Goal: Information Seeking & Learning: Learn about a topic

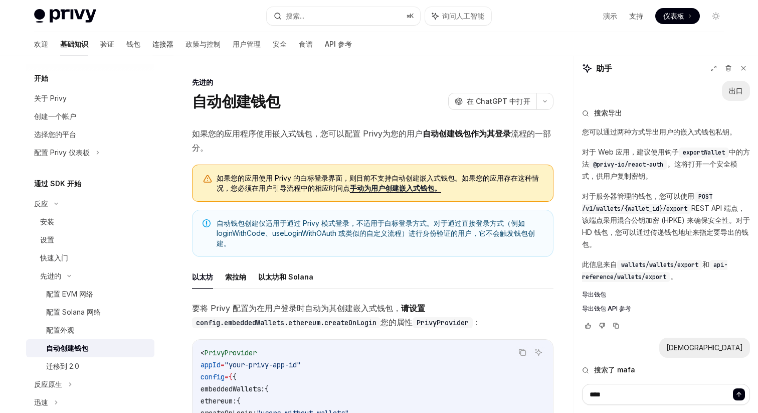
scroll to position [848, 0]
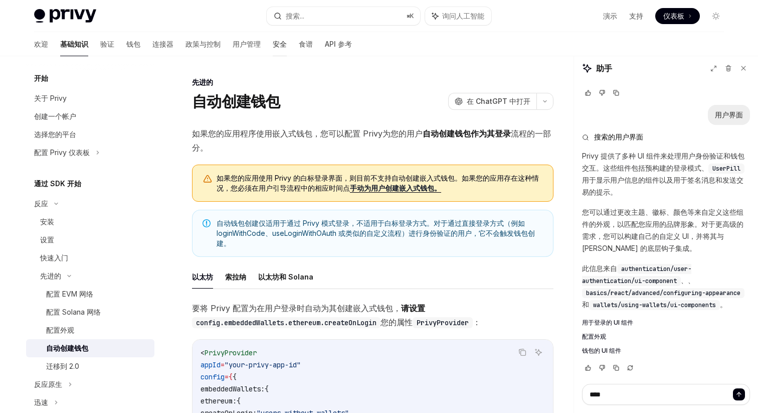
click at [273, 42] on font "安全" at bounding box center [280, 44] width 14 height 9
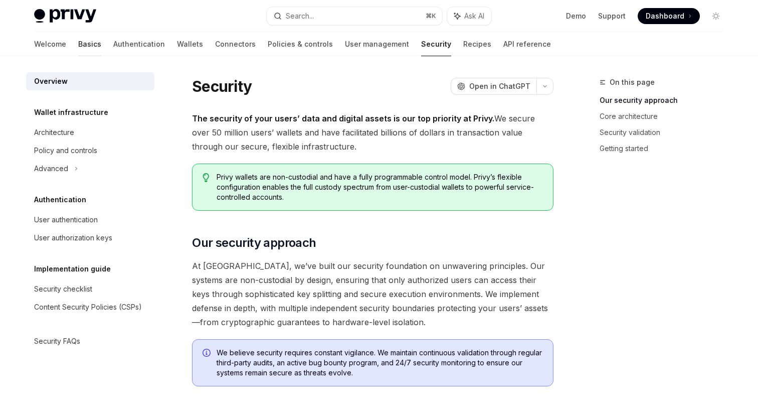
click at [78, 48] on link "Basics" at bounding box center [89, 44] width 23 height 24
type textarea "*"
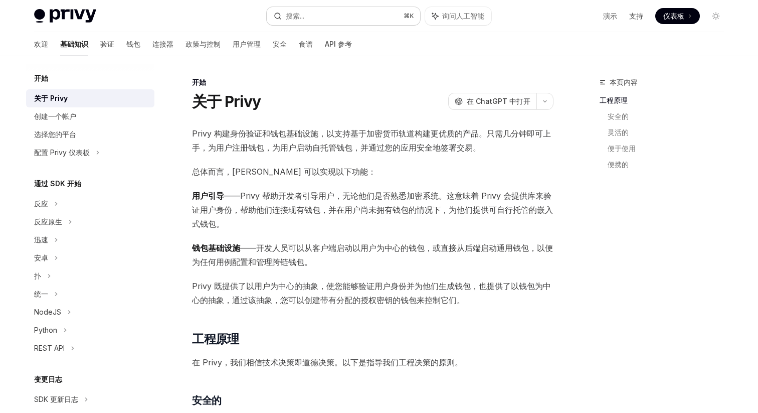
click at [315, 22] on button "搜索... ⌘ K" at bounding box center [343, 16] width 153 height 18
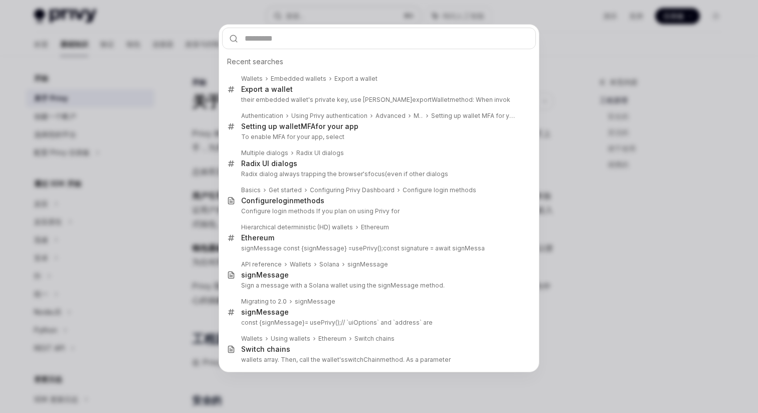
type input "**********"
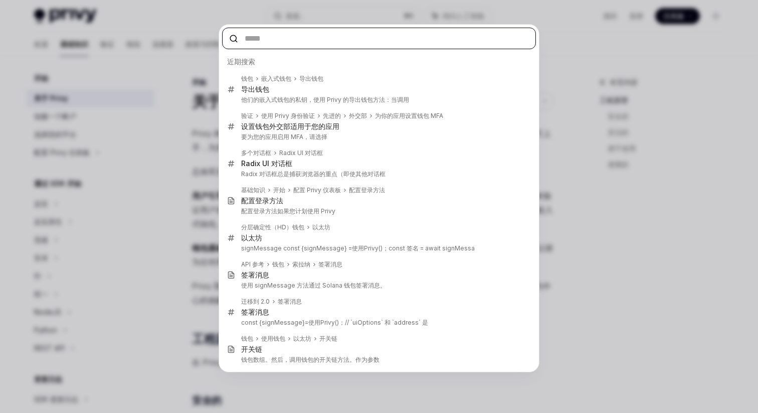
click at [296, 41] on input "text" at bounding box center [379, 39] width 314 height 22
paste input "**********"
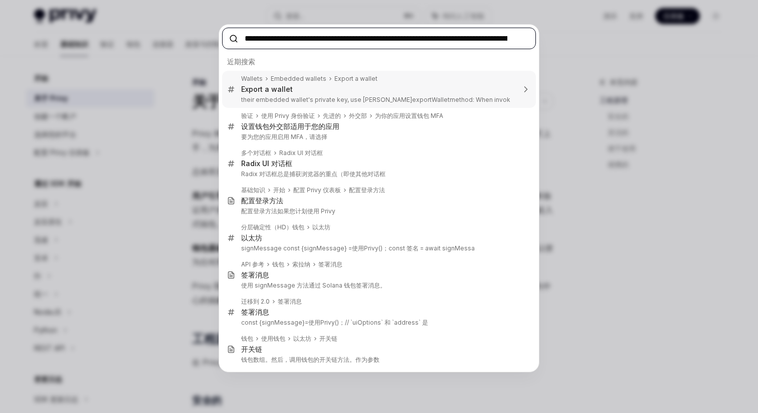
scroll to position [0, 147]
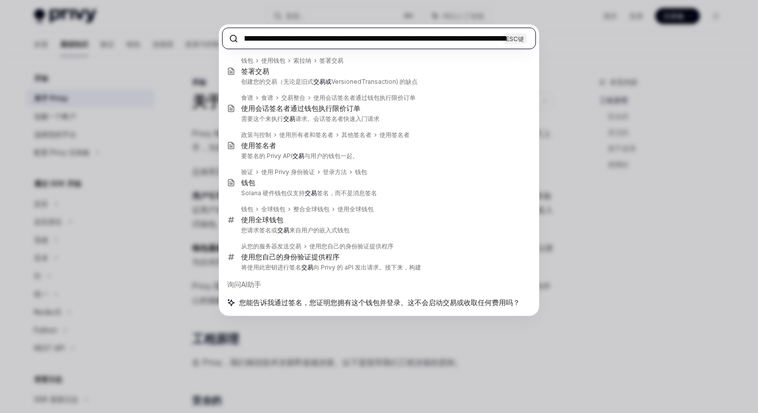
type input "**********"
click at [560, 23] on div "**********" at bounding box center [379, 206] width 758 height 413
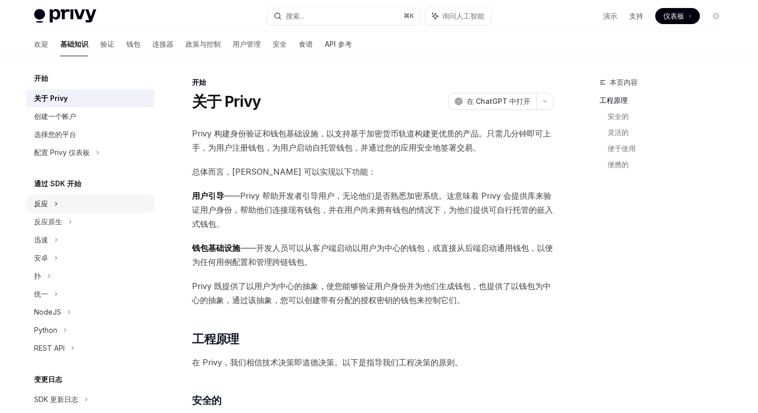
click at [47, 199] on div "反应" at bounding box center [41, 204] width 14 height 12
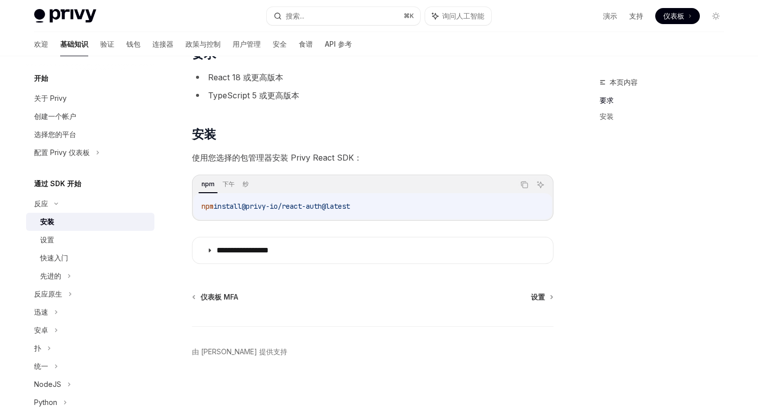
scroll to position [79, 0]
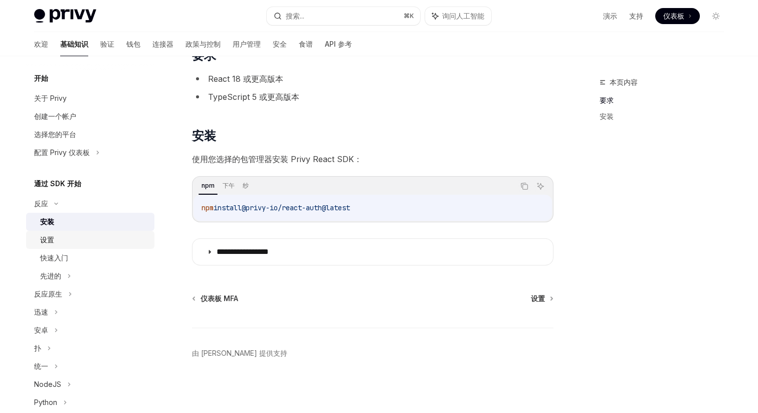
click at [76, 238] on div "设置" at bounding box center [94, 240] width 108 height 12
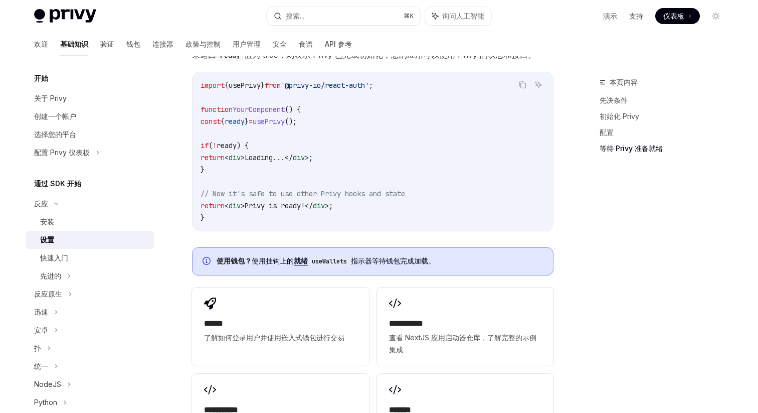
scroll to position [1321, 0]
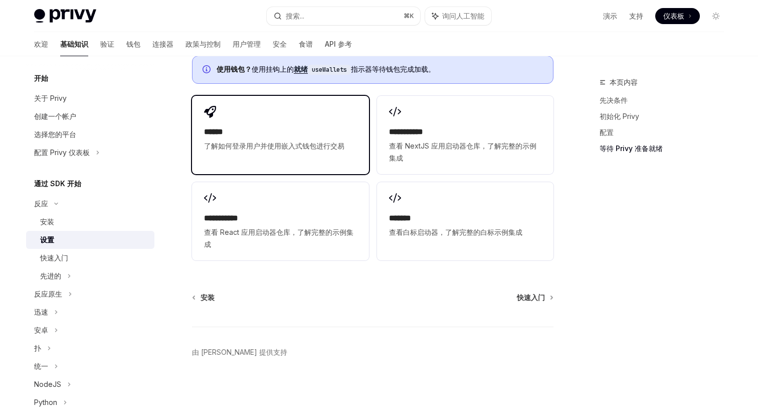
click at [253, 152] on div "****** 了解如何登录用户并使用嵌入式钱包进行交易" at bounding box center [280, 129] width 176 height 66
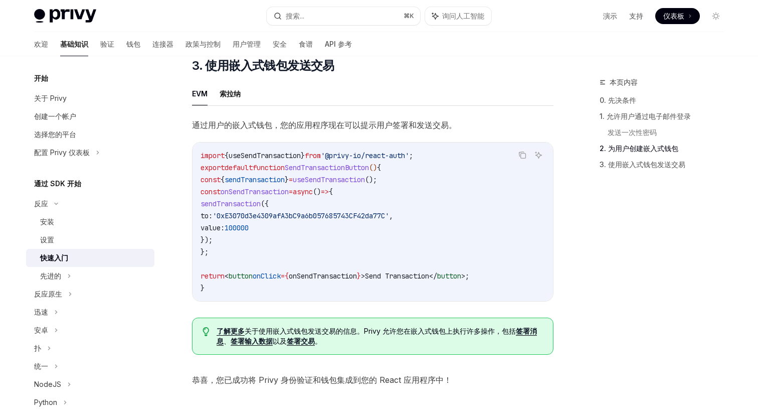
scroll to position [941, 0]
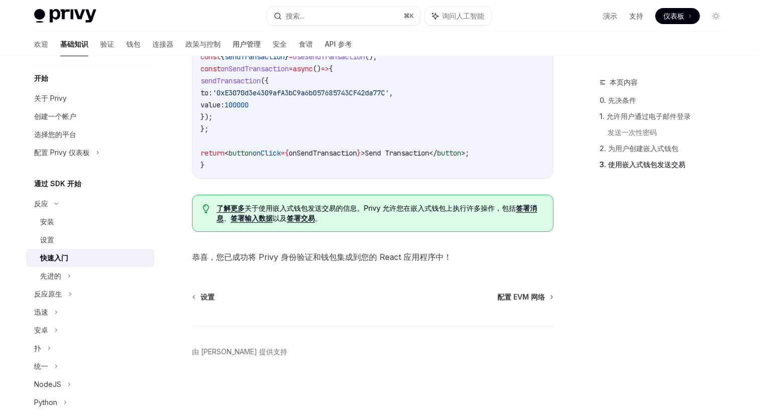
click at [233, 42] on font "用户管理" at bounding box center [247, 44] width 28 height 9
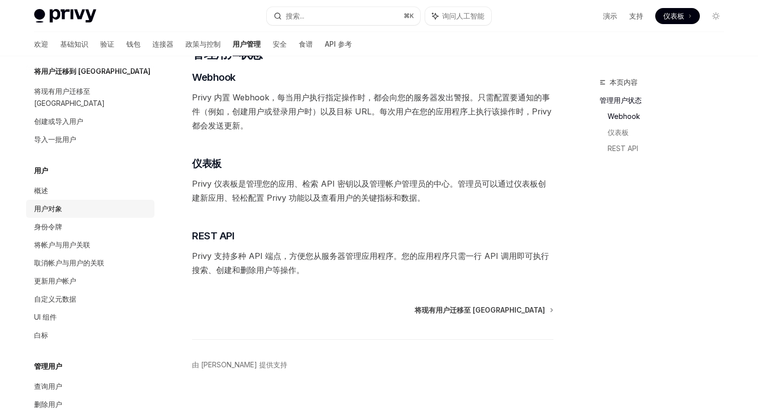
scroll to position [155, 0]
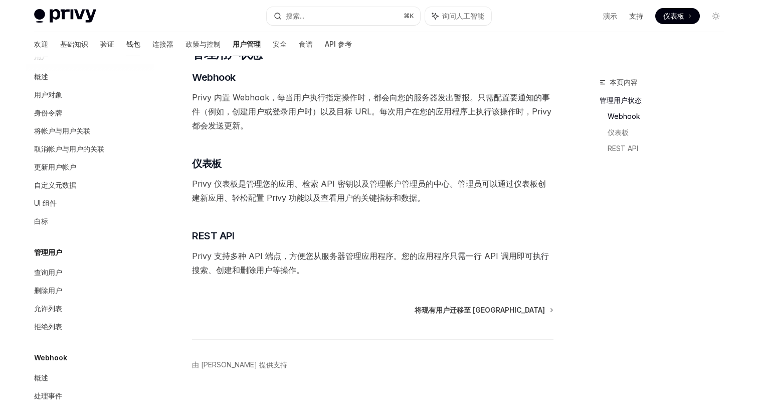
click at [126, 39] on font "钱包" at bounding box center [133, 44] width 14 height 10
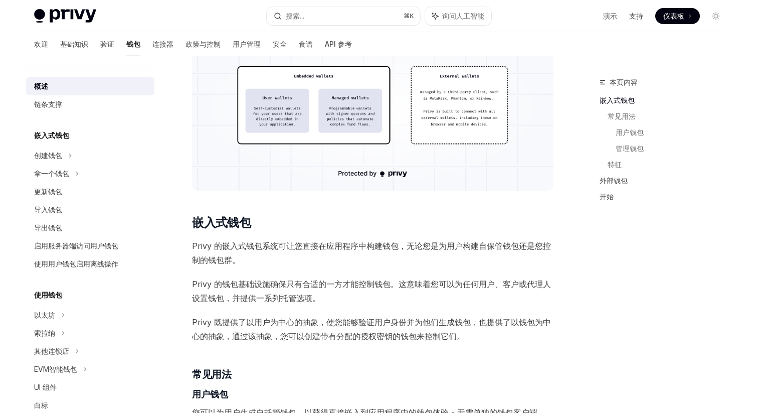
scroll to position [262, 0]
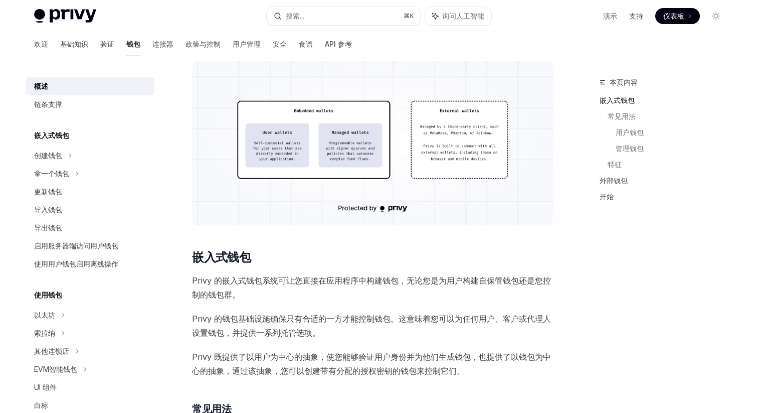
click at [466, 141] on img at bounding box center [372, 143] width 361 height 164
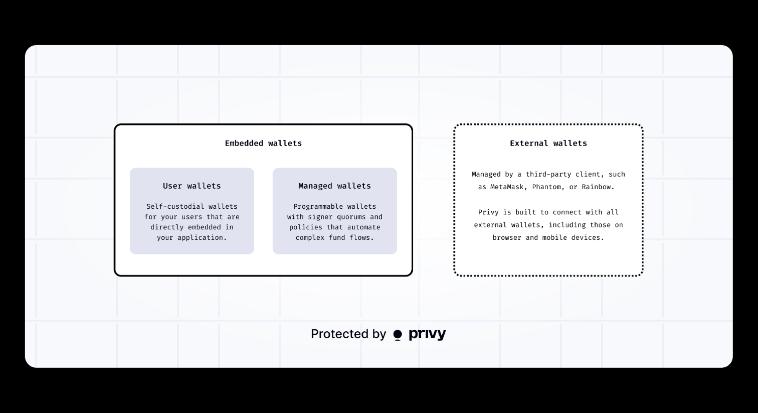
click at [419, 211] on img at bounding box center [379, 206] width 708 height 322
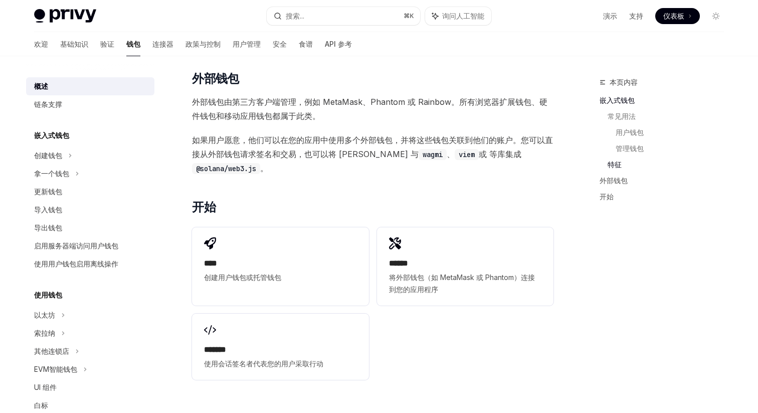
scroll to position [1255, 0]
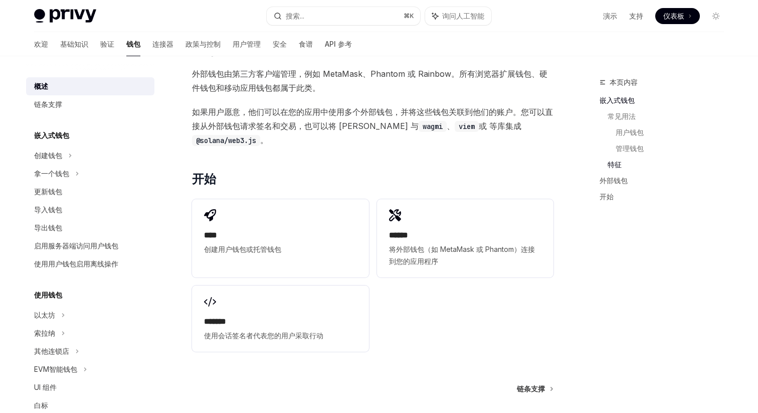
click at [419, 211] on div "****** 将外部钱包（如 MetaMask 或 Phantom）连接到您的应用程序" at bounding box center [465, 238] width 176 height 78
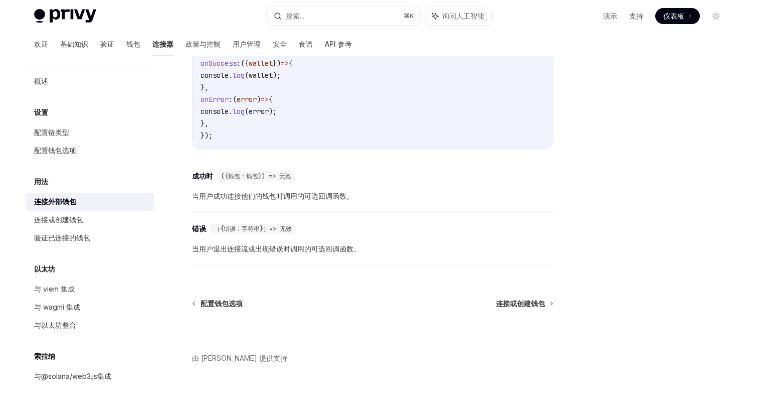
scroll to position [669, 0]
click at [531, 298] on font "连接或创建钱包" at bounding box center [520, 302] width 49 height 9
type textarea "*"
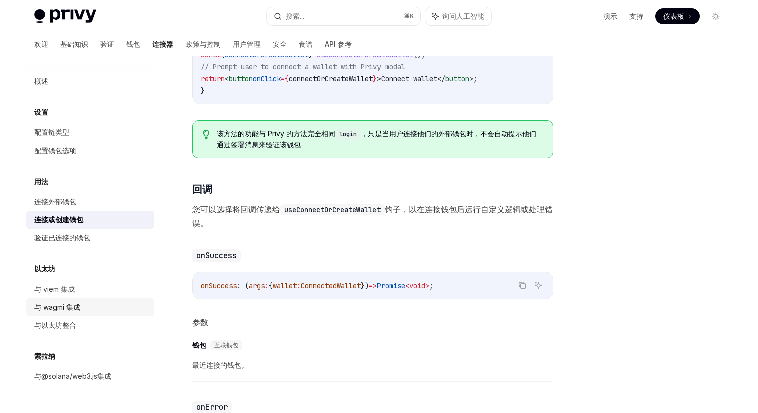
scroll to position [350, 0]
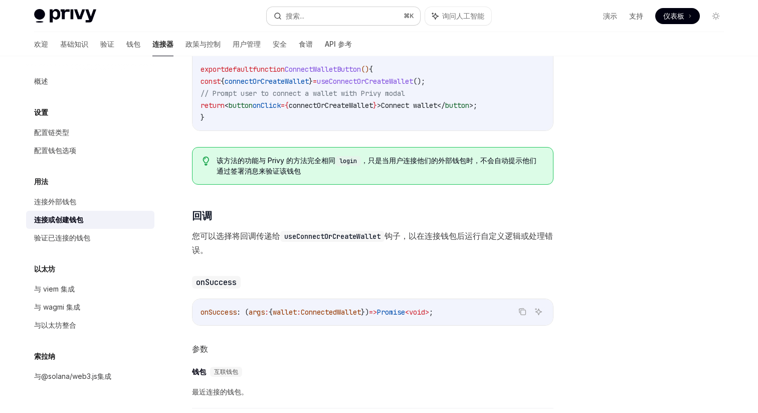
click at [299, 12] on font "搜索..." at bounding box center [295, 16] width 19 height 9
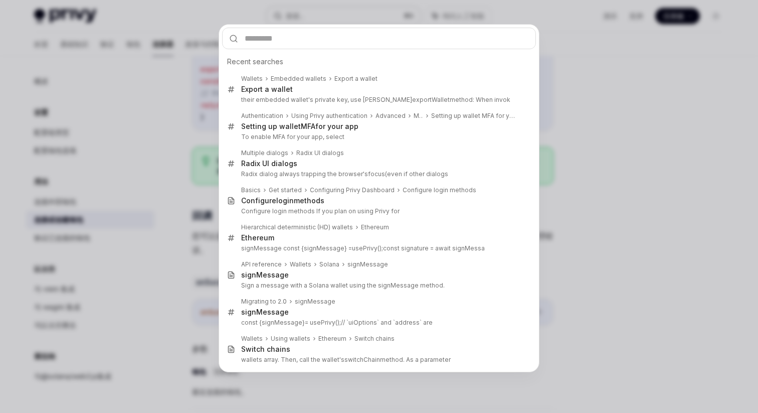
type input "*****"
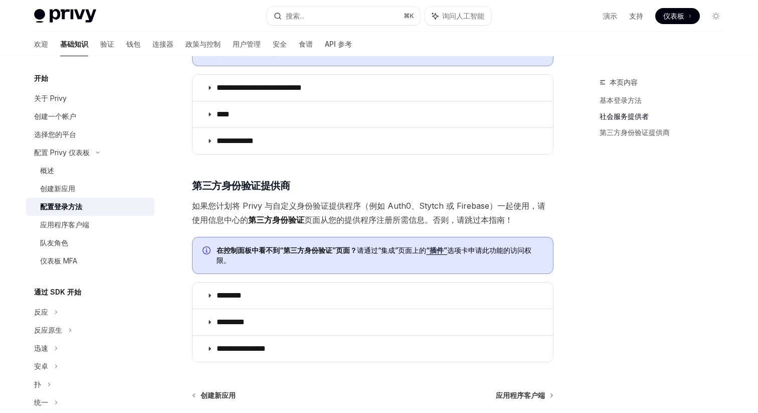
scroll to position [468, 0]
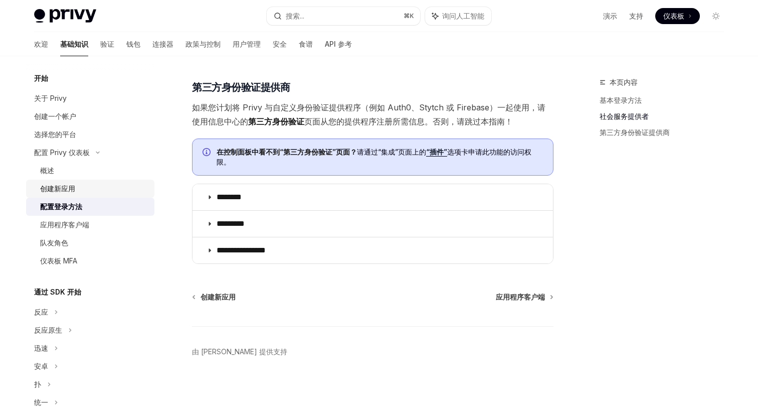
click at [92, 183] on div "创建新应用" at bounding box center [94, 188] width 108 height 12
type textarea "*"
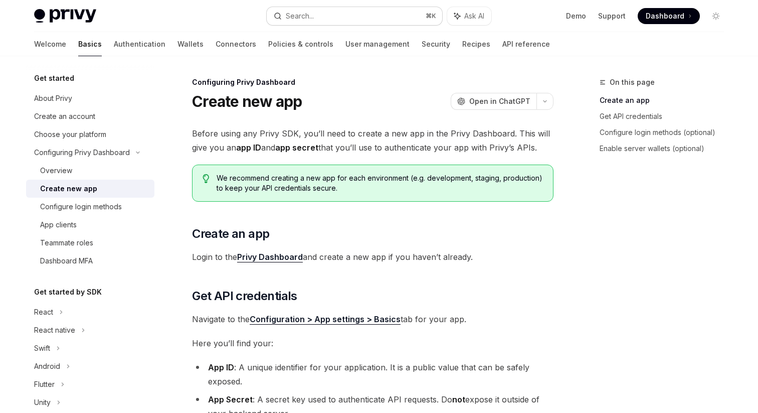
click at [335, 19] on button "Search... ⌘ K" at bounding box center [354, 16] width 175 height 18
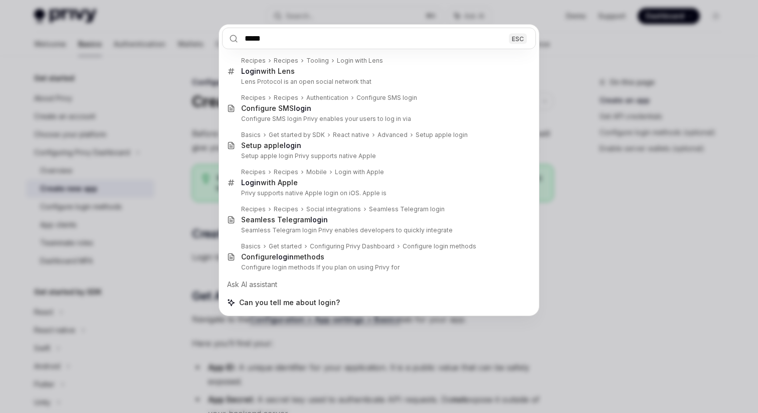
type input "*****"
click at [277, 38] on input "*****" at bounding box center [379, 39] width 314 height 22
paste input "********"
type input "********"
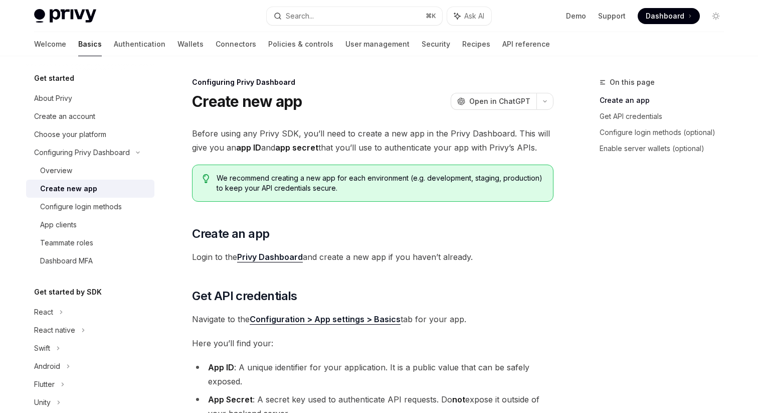
type textarea "*"
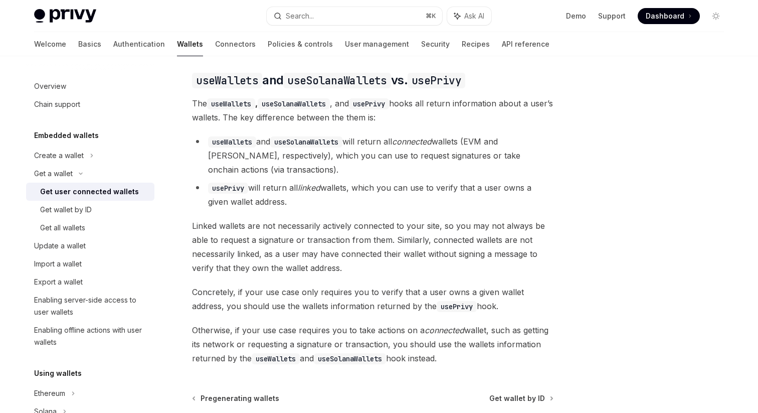
scroll to position [943, 0]
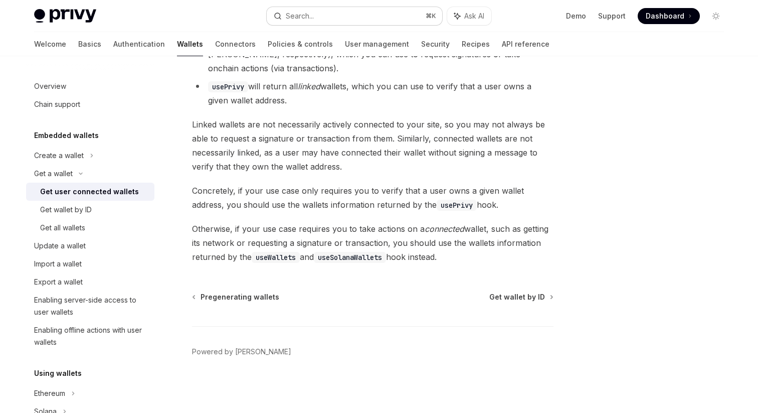
click at [346, 17] on button "Search... ⌘ K" at bounding box center [354, 16] width 175 height 18
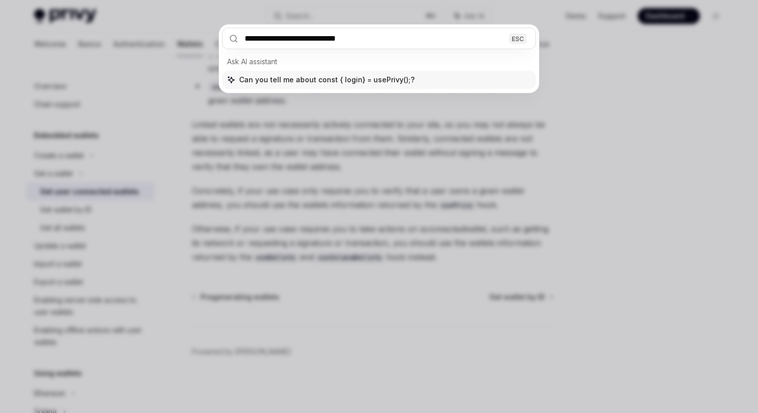
type input "**********"
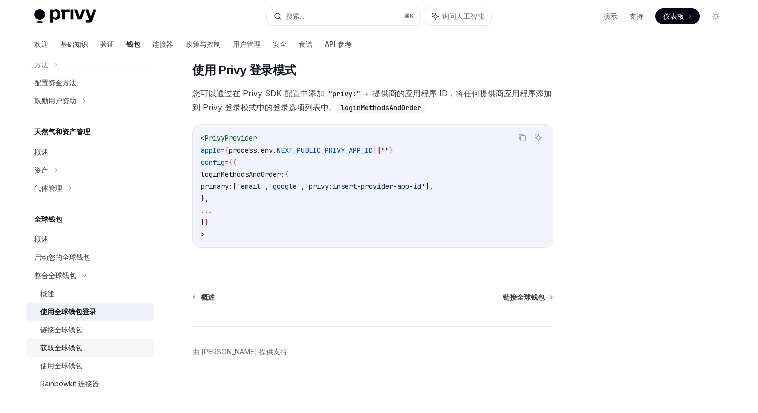
scroll to position [707, 0]
click at [75, 383] on font "Rainbowkit 连接器" at bounding box center [69, 383] width 59 height 9
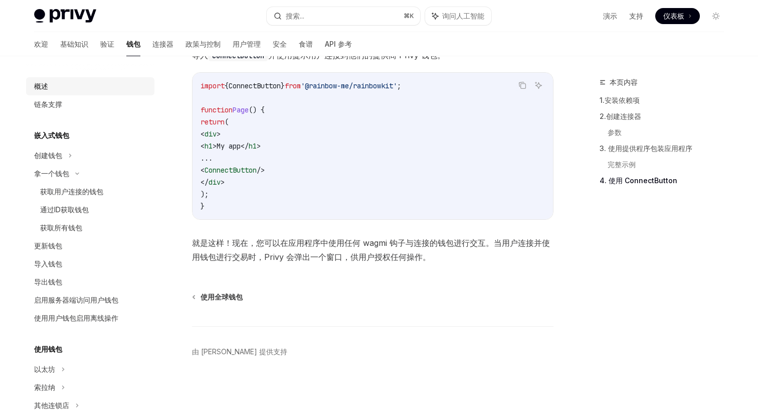
click at [85, 88] on div "概述" at bounding box center [91, 86] width 114 height 12
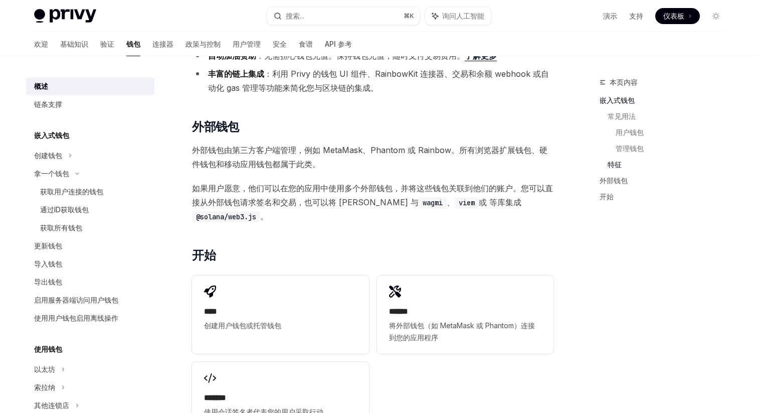
scroll to position [1126, 0]
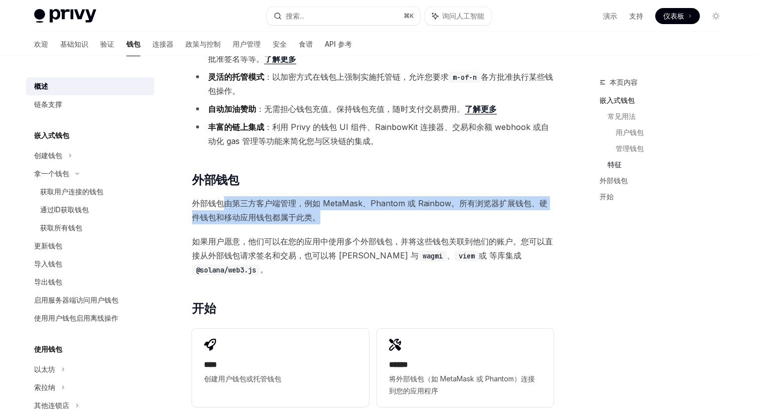
drag, startPoint x: 319, startPoint y: 215, endPoint x: 228, endPoint y: 206, distance: 92.2
click at [228, 206] on span "外部钱包由第三方客户端管理，例如 MetaMask、Phantom 或 Rainbow。所有浏览器扩展钱包、硬件钱包和移动应用钱包都属于此类。" at bounding box center [372, 210] width 361 height 28
drag, startPoint x: 196, startPoint y: 204, endPoint x: 327, endPoint y: 210, distance: 131.5
click at [327, 210] on span "外部钱包由第三方客户端管理，例如 MetaMask、Phantom 或 Rainbow。所有浏览器扩展钱包、硬件钱包和移动应用钱包都属于此类。" at bounding box center [372, 210] width 361 height 28
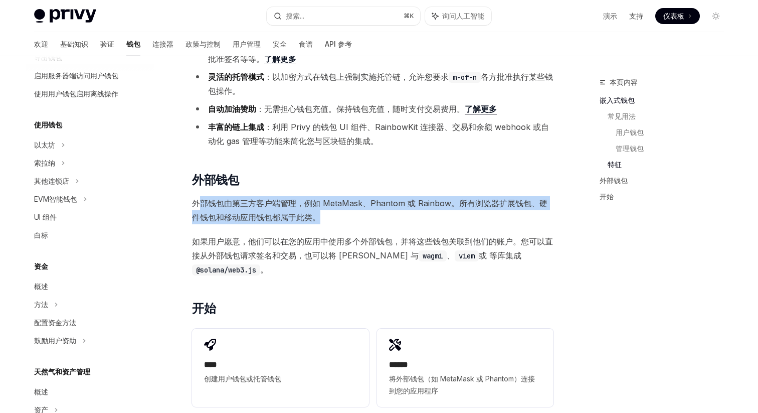
scroll to position [0, 0]
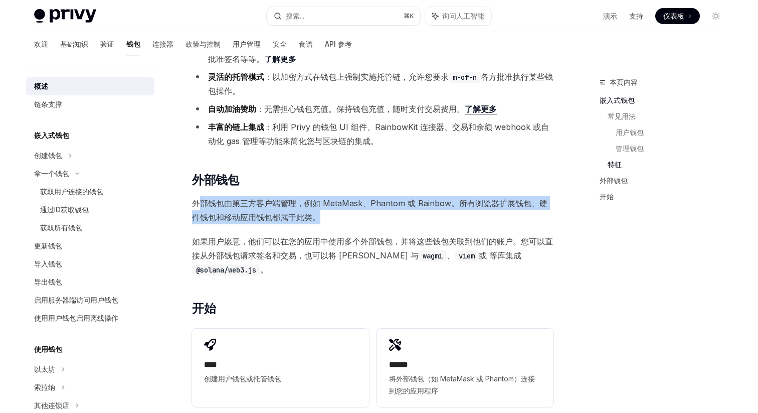
click at [233, 42] on font "用户管理" at bounding box center [247, 44] width 28 height 9
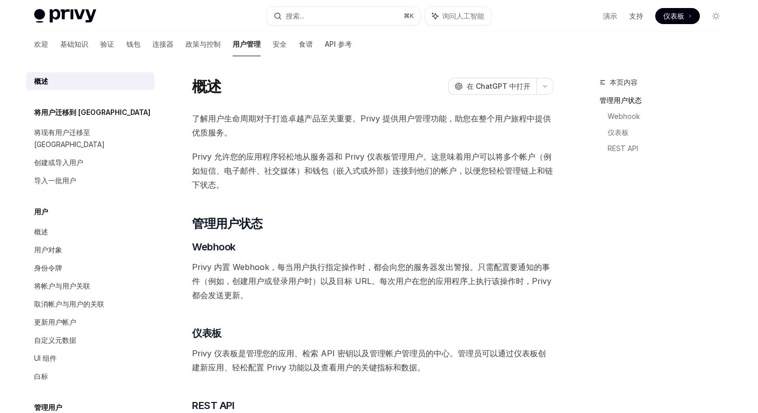
click at [262, 43] on div "欢迎 基础知识 验证 钱包 连接器 政策与控制 用户管理 安全 食谱 API 参考" at bounding box center [193, 44] width 318 height 24
click at [273, 43] on font "安全" at bounding box center [280, 44] width 14 height 9
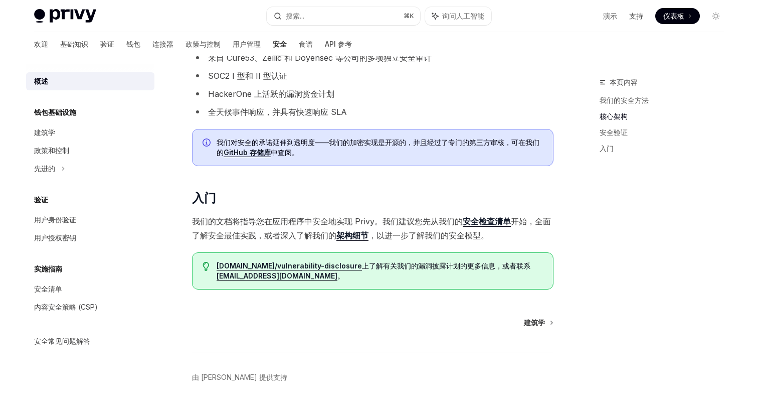
scroll to position [595, 0]
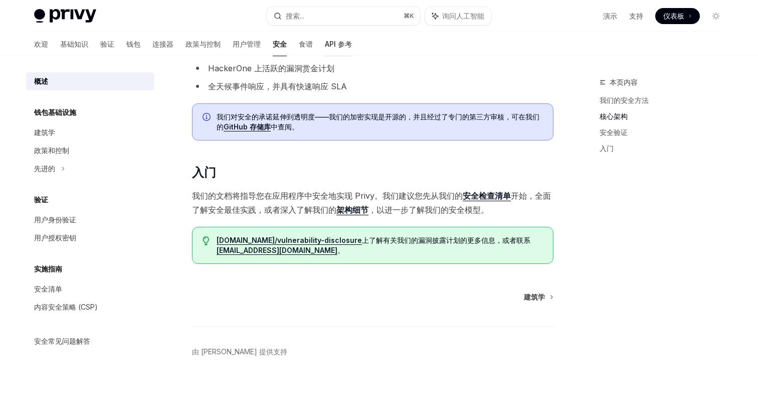
click at [325, 43] on font "API 参考" at bounding box center [338, 44] width 27 height 9
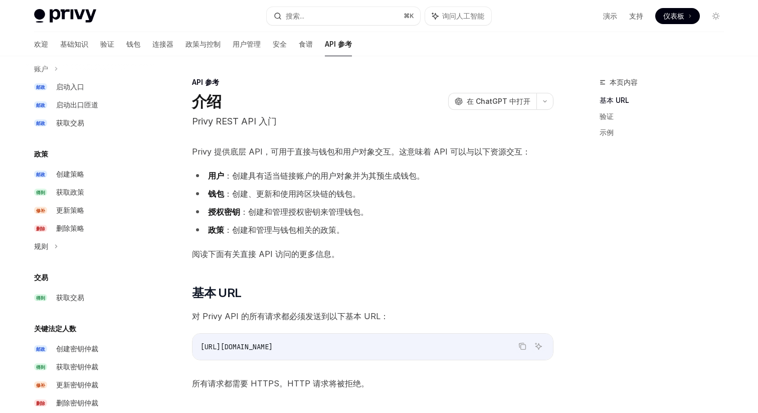
scroll to position [599, 0]
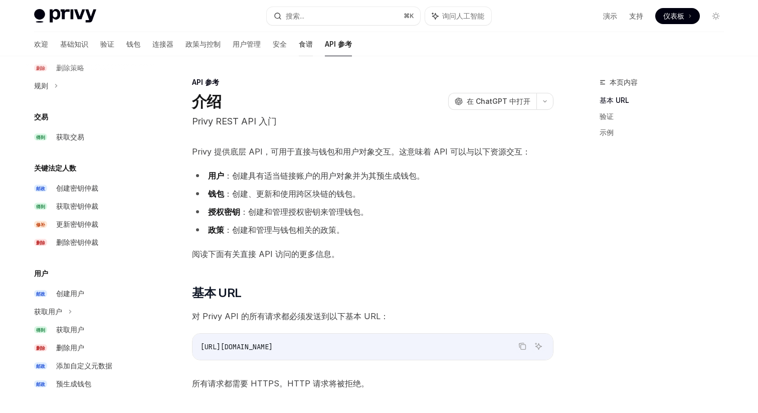
click at [299, 43] on font "食谱" at bounding box center [306, 44] width 14 height 9
type textarea "*"
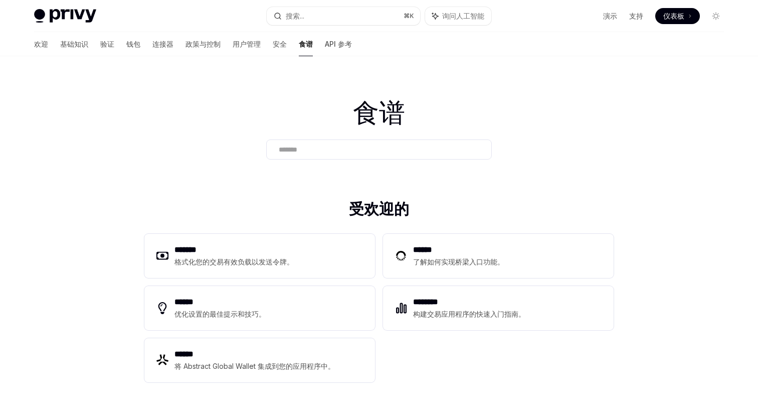
click at [302, 4] on div "Privy Docs 主页 搜索... ⌘ K 询问人工智能 演示 支持 仪表板 仪表板 搜索..." at bounding box center [379, 16] width 690 height 32
click at [301, 14] on font "搜索..." at bounding box center [295, 16] width 19 height 9
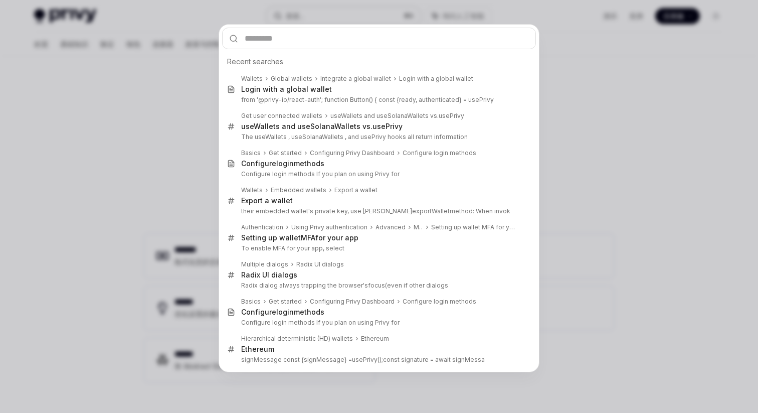
type input "**********"
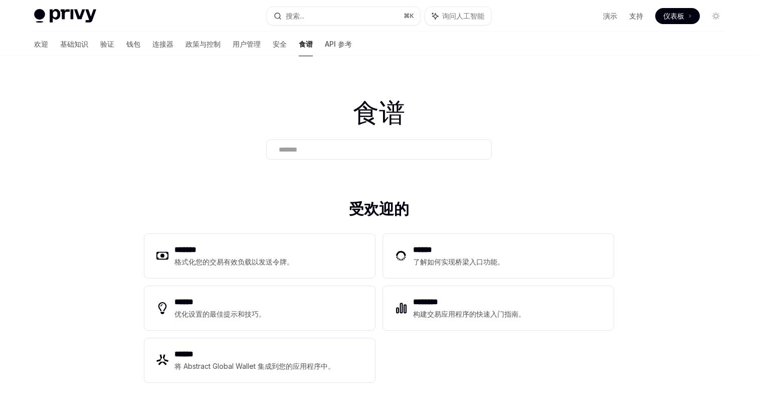
scroll to position [135, 0]
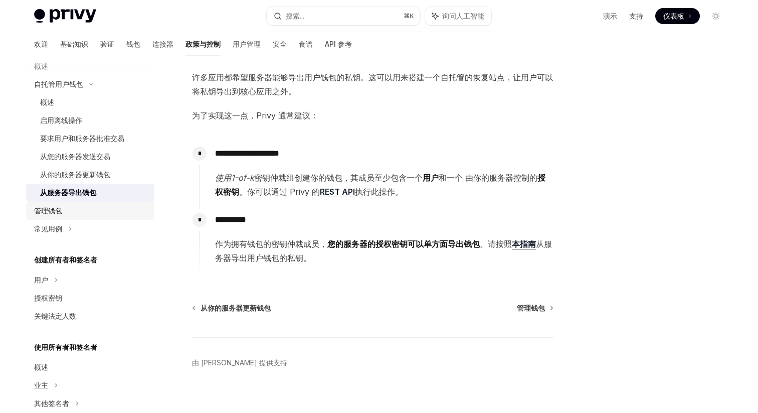
click at [53, 213] on font "管理钱包" at bounding box center [48, 210] width 28 height 9
type textarea "*"
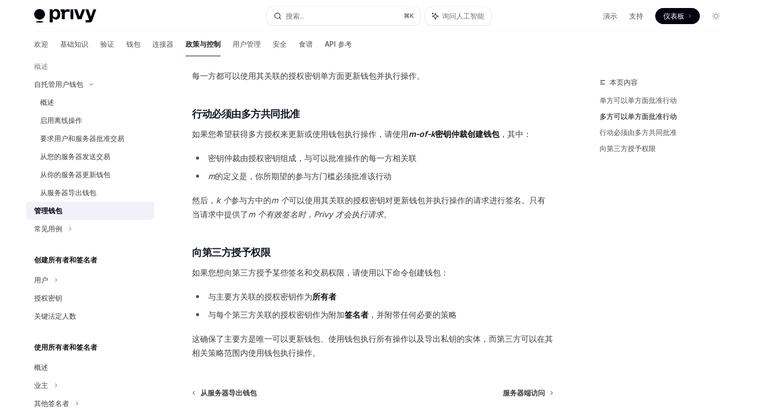
scroll to position [266, 0]
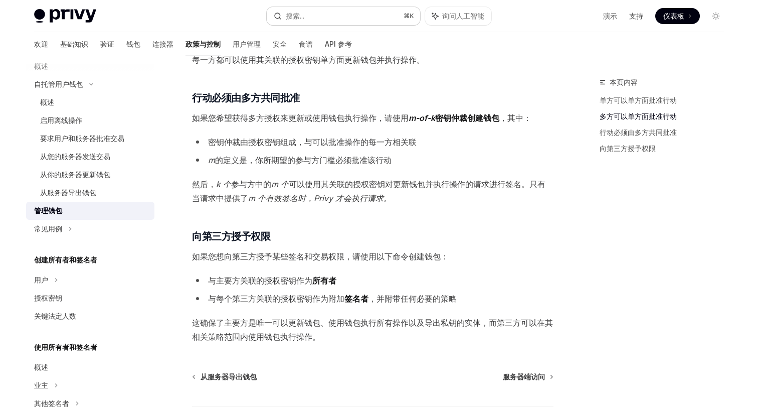
click at [315, 18] on button "搜索... ⌘ K" at bounding box center [343, 16] width 153 height 18
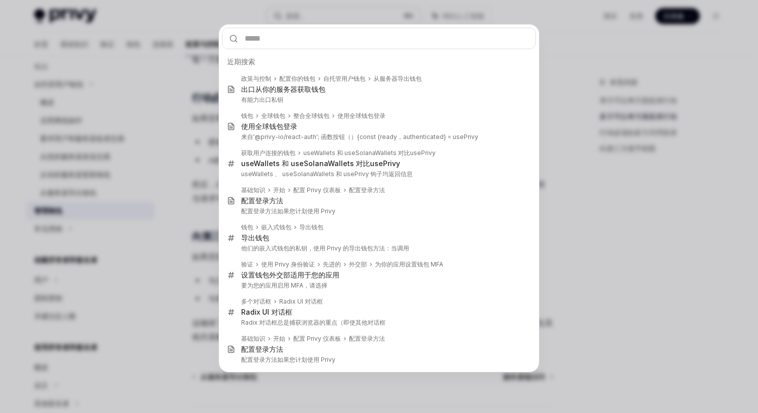
type input "**********"
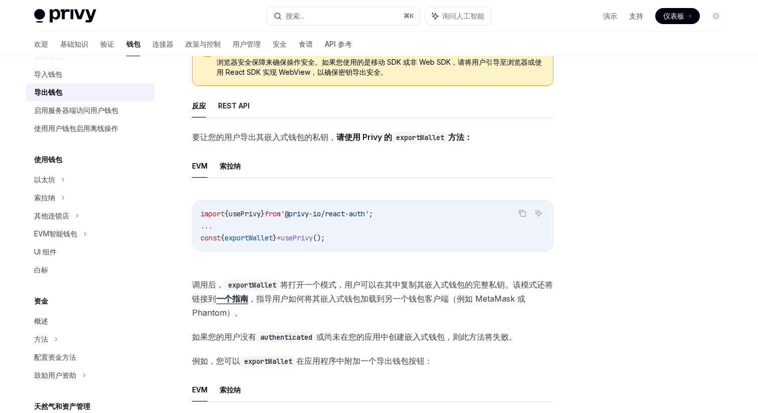
scroll to position [190, 0]
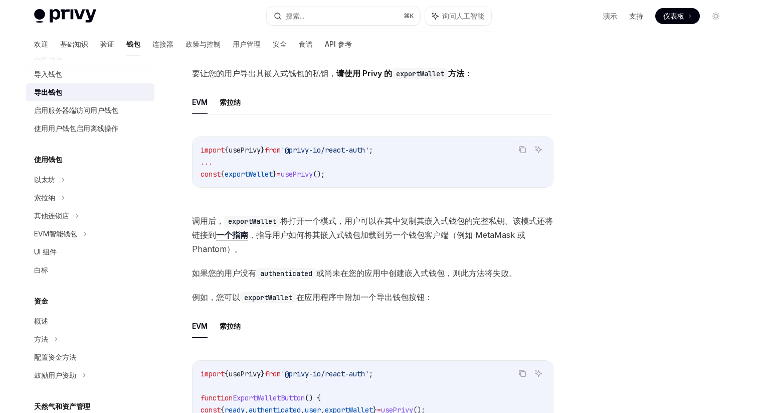
click at [250, 172] on span "exportWallet" at bounding box center [249, 173] width 48 height 9
copy code "const { exportWallet } = usePrivy ();"
click at [240, 173] on span "exportWallet" at bounding box center [249, 173] width 48 height 9
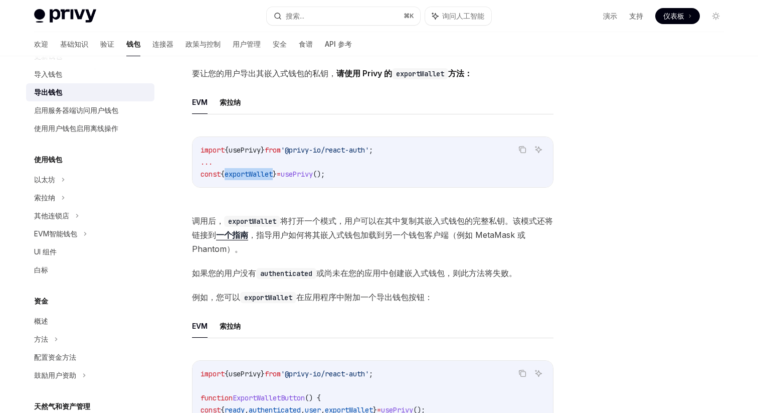
click at [240, 173] on span "exportWallet" at bounding box center [249, 173] width 48 height 9
copy span "exportWallet"
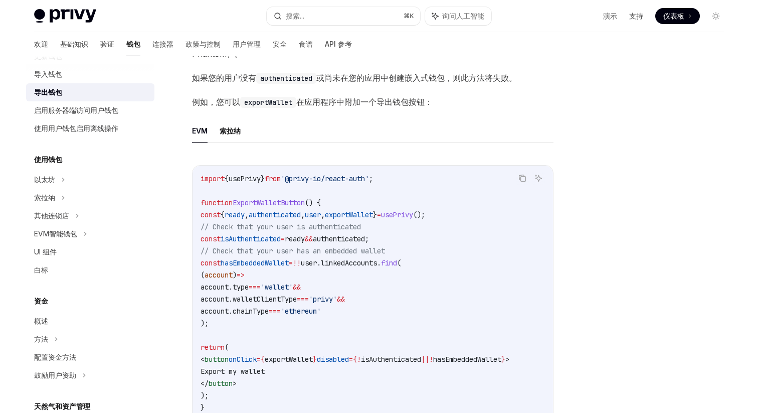
scroll to position [0, 0]
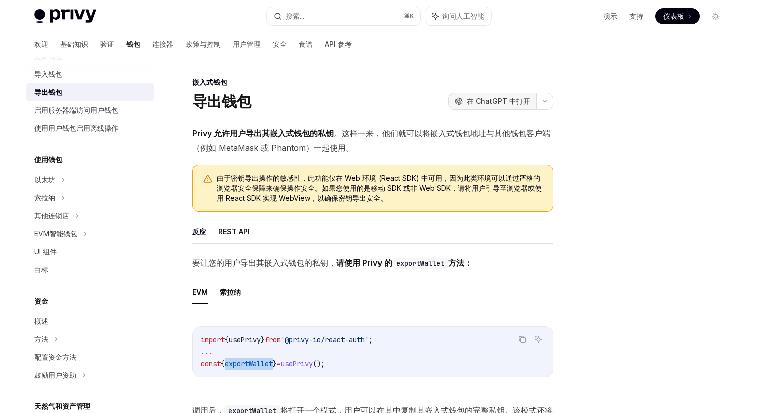
click at [470, 104] on font "在 ChatGPT 中打开" at bounding box center [499, 101] width 64 height 9
click at [241, 233] on font "REST API" at bounding box center [234, 231] width 32 height 9
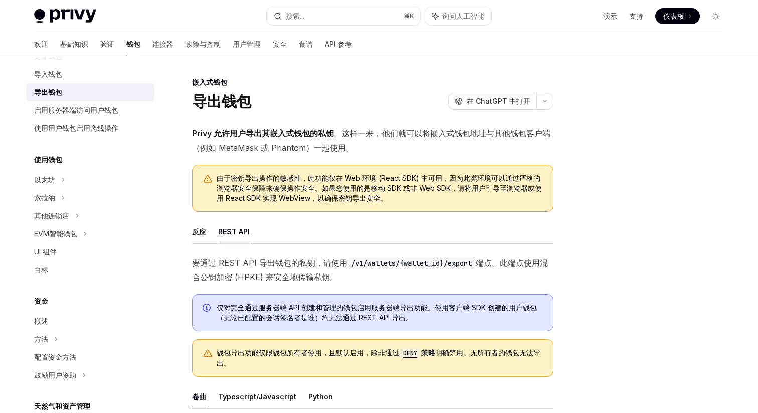
click at [208, 233] on ul "反应 REST API" at bounding box center [372, 232] width 361 height 24
click at [202, 233] on font "反应" at bounding box center [199, 231] width 14 height 9
type textarea "*"
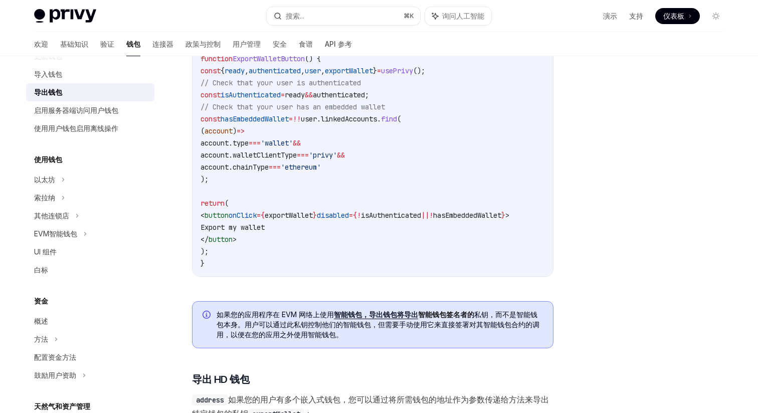
scroll to position [537, 0]
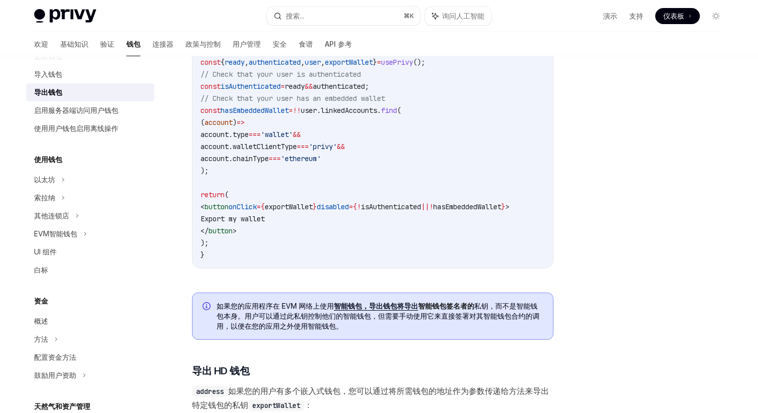
click at [370, 237] on code "import { usePrivy } from '@privy-io/react-auth' ; function ExportWalletButton (…" at bounding box center [373, 140] width 344 height 241
click at [352, 234] on code "import { usePrivy } from '@privy-io/react-auth' ; function ExportWalletButton (…" at bounding box center [373, 140] width 344 height 241
click at [366, 229] on code "import { usePrivy } from '@privy-io/react-auth' ; function ExportWalletButton (…" at bounding box center [373, 140] width 344 height 241
click at [337, 233] on code "import { usePrivy } from '@privy-io/react-auth' ; function ExportWalletButton (…" at bounding box center [373, 140] width 344 height 241
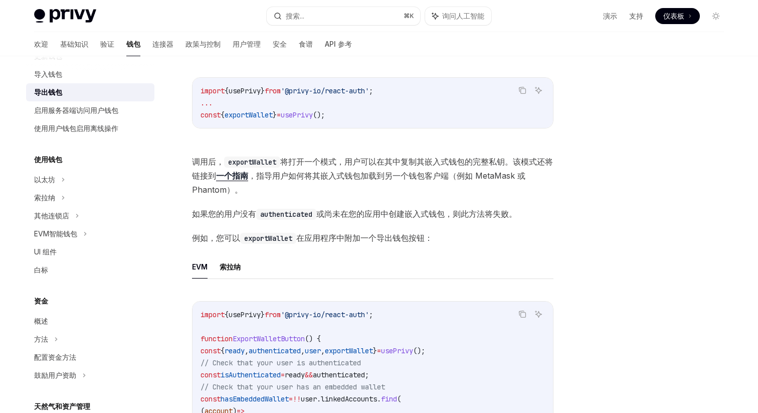
scroll to position [225, 0]
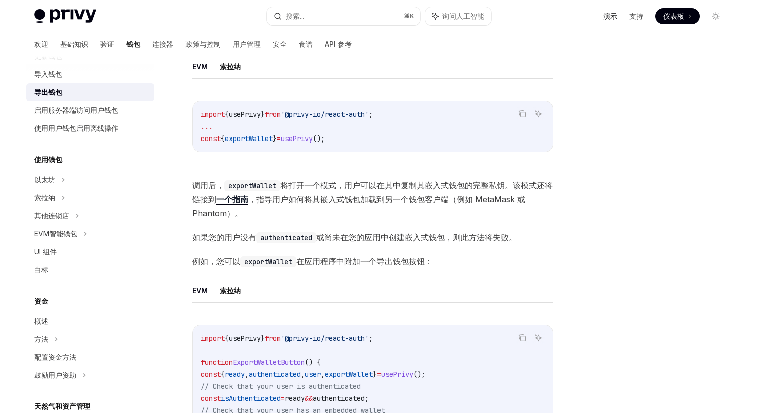
click at [611, 18] on font "演示" at bounding box center [610, 16] width 14 height 9
click at [329, 22] on button "搜索... ⌘ K" at bounding box center [343, 16] width 153 height 18
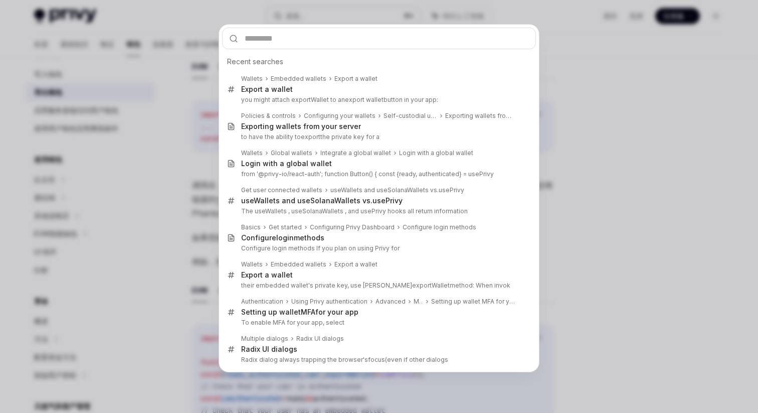
type input "**********"
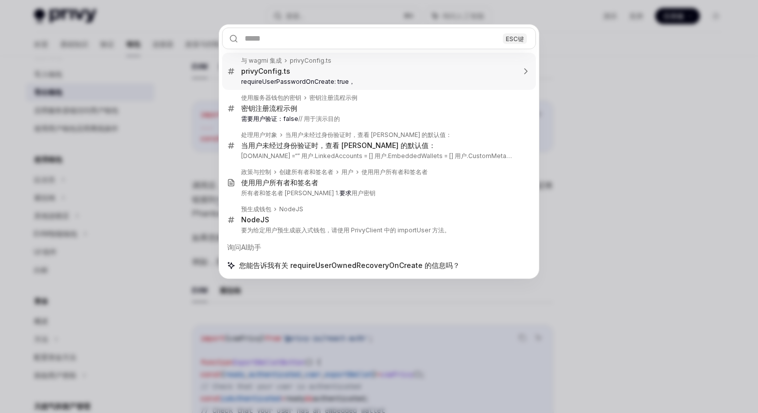
type textarea "*"
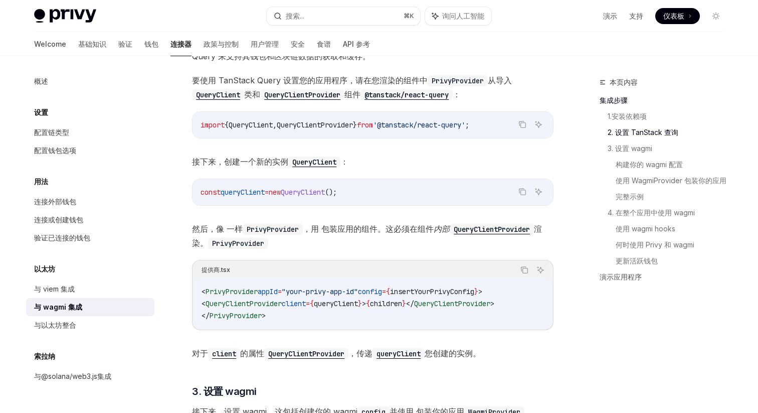
scroll to position [275, 0]
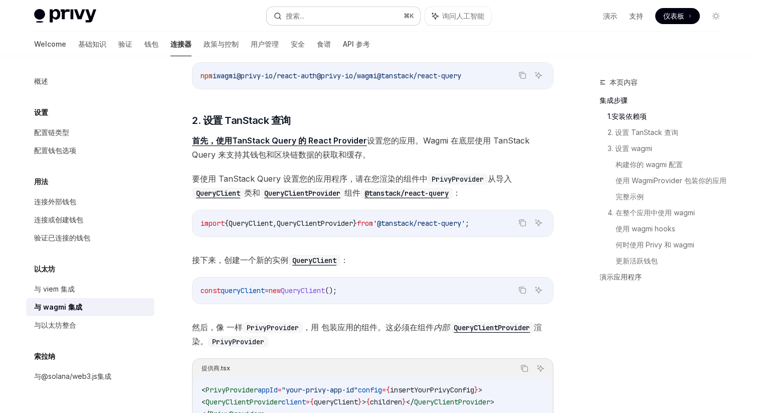
click at [336, 19] on button "搜索... ⌘ K" at bounding box center [343, 16] width 153 height 18
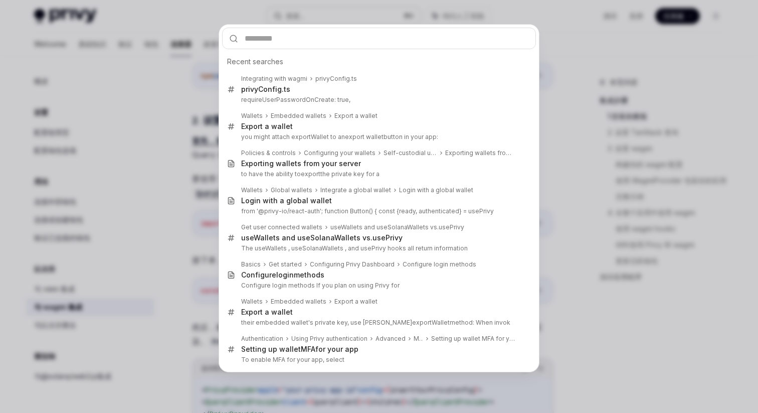
type input "**********"
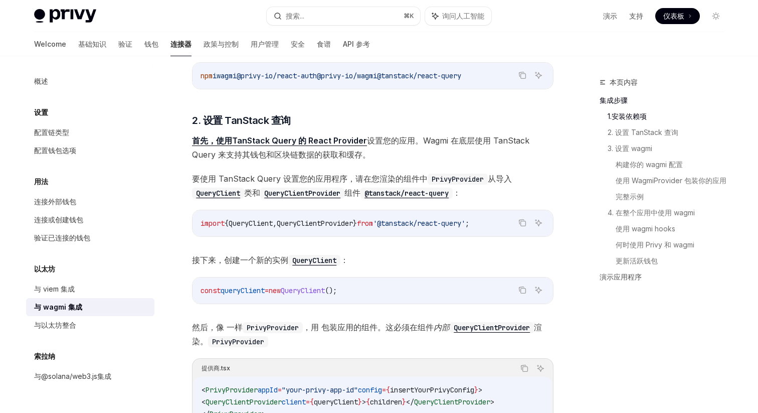
type textarea "*"
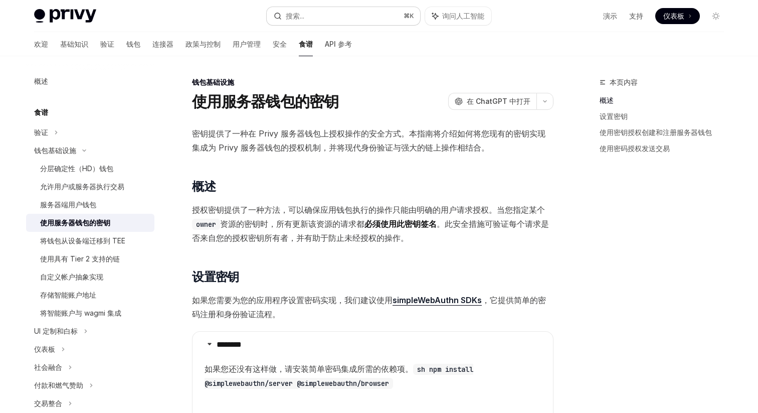
click at [342, 13] on button "搜索... ⌘ K" at bounding box center [343, 16] width 153 height 18
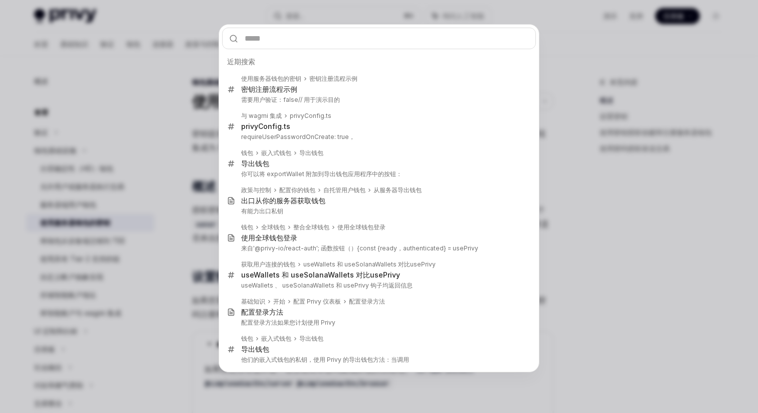
type input "**********"
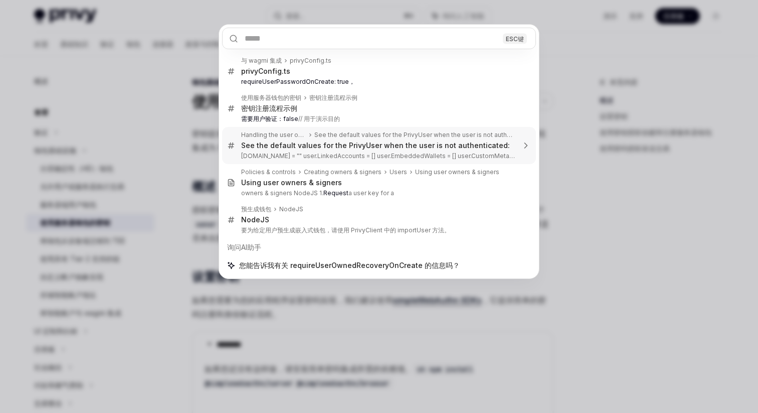
type textarea "*"
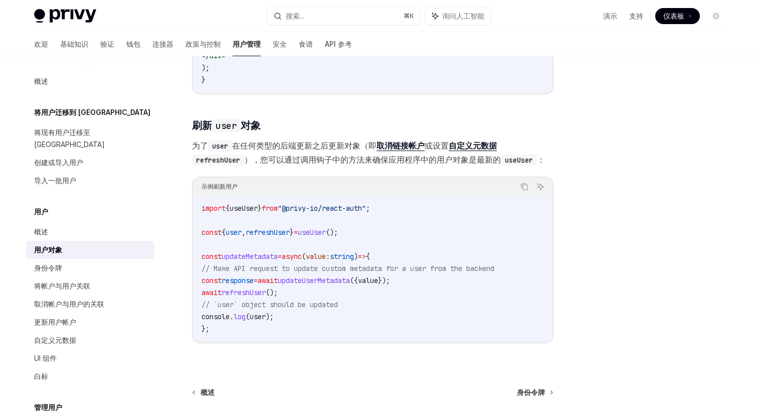
scroll to position [1275, 0]
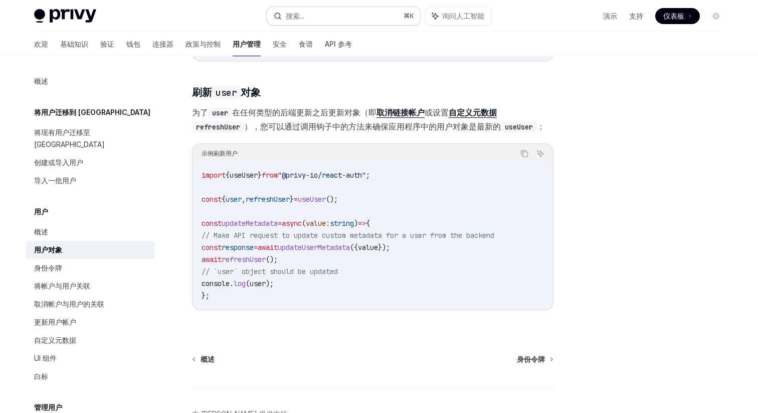
click at [308, 15] on button "搜索... ⌘ K" at bounding box center [343, 16] width 153 height 18
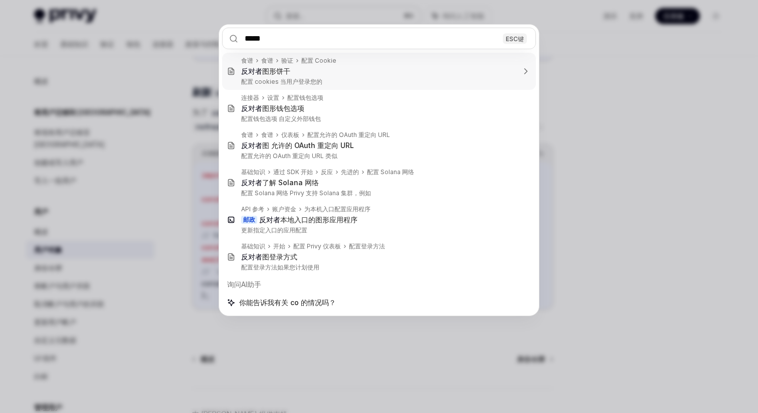
type input "******"
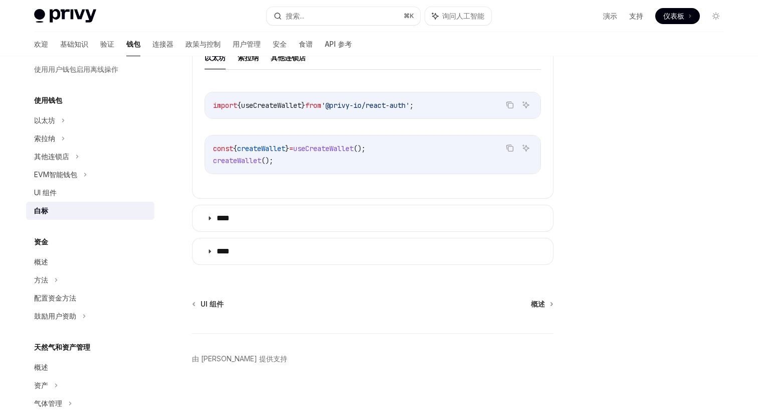
scroll to position [582, 0]
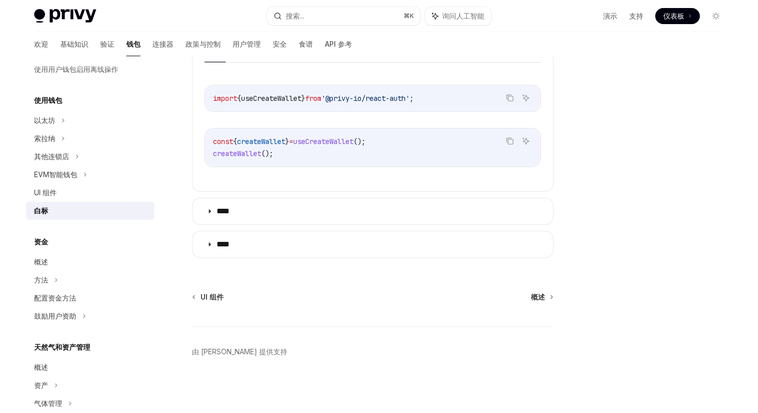
click at [376, 245] on summary "****" at bounding box center [373, 244] width 360 height 26
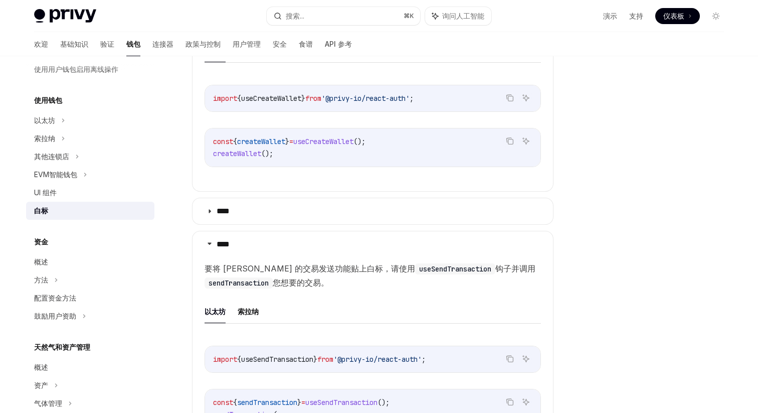
click at [376, 245] on summary "****" at bounding box center [373, 244] width 360 height 26
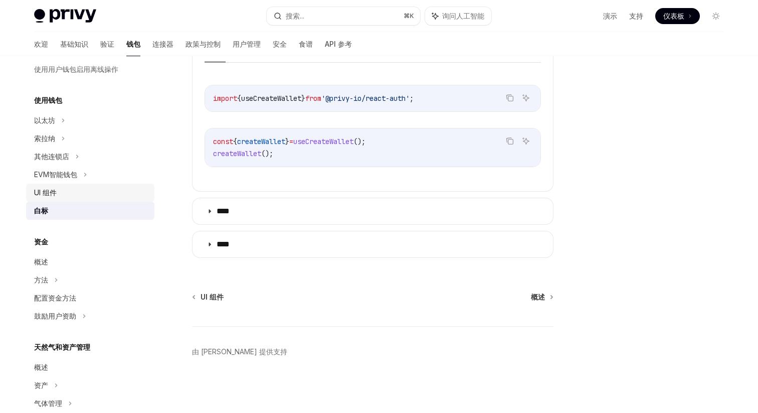
click at [84, 187] on div "UI 组件" at bounding box center [91, 193] width 114 height 12
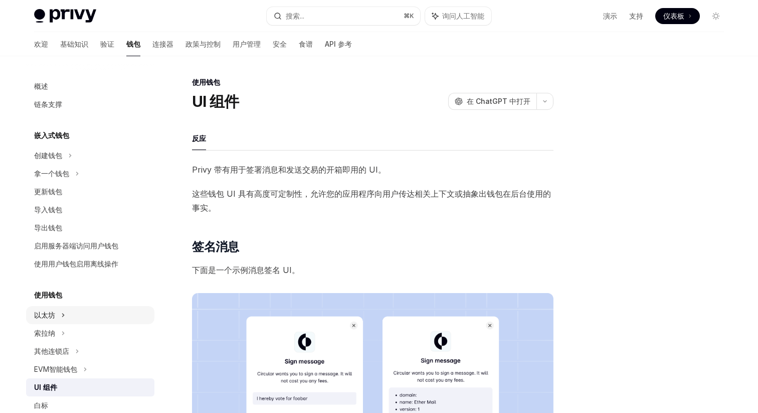
click at [81, 164] on div "以太坊" at bounding box center [90, 155] width 128 height 18
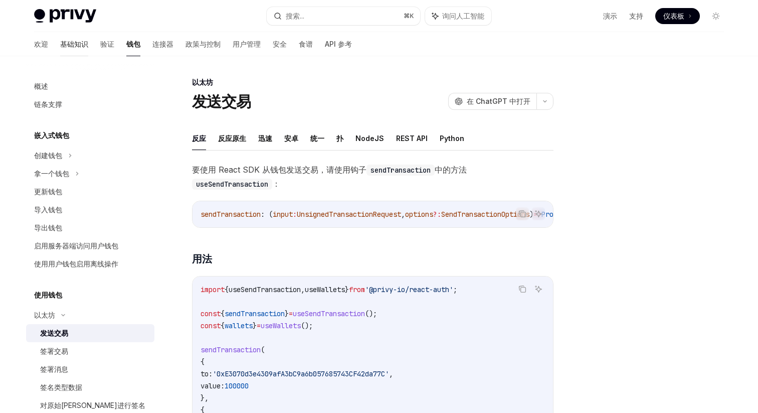
click at [60, 35] on link "基础知识" at bounding box center [74, 44] width 28 height 24
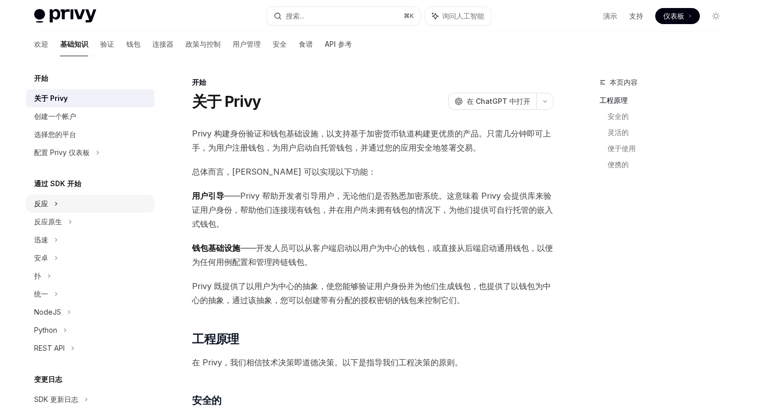
click at [63, 202] on div "反应" at bounding box center [90, 204] width 128 height 18
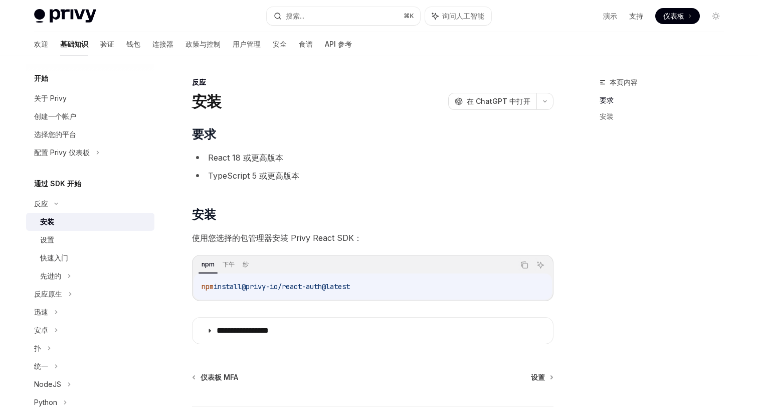
scroll to position [80, 0]
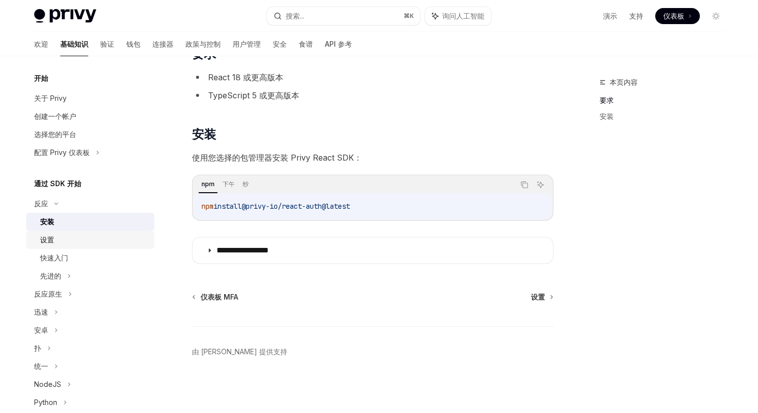
click at [80, 240] on div "设置" at bounding box center [94, 240] width 108 height 12
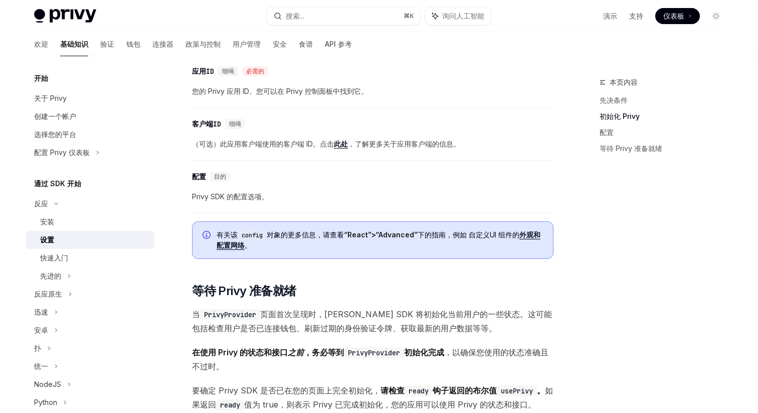
scroll to position [898, 0]
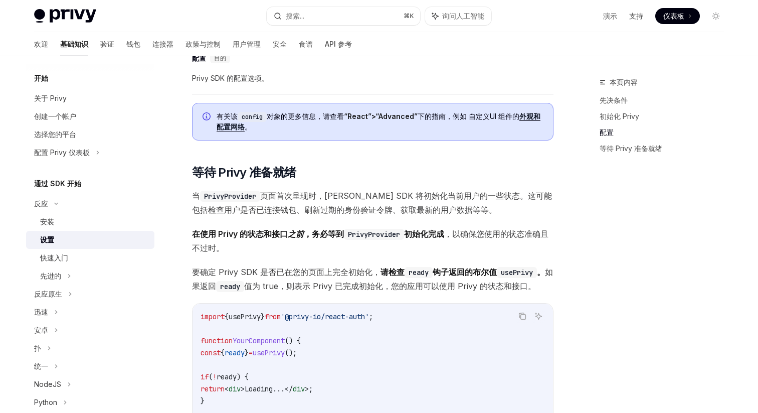
click at [531, 116] on font "外观和" at bounding box center [529, 116] width 21 height 9
type textarea "*"
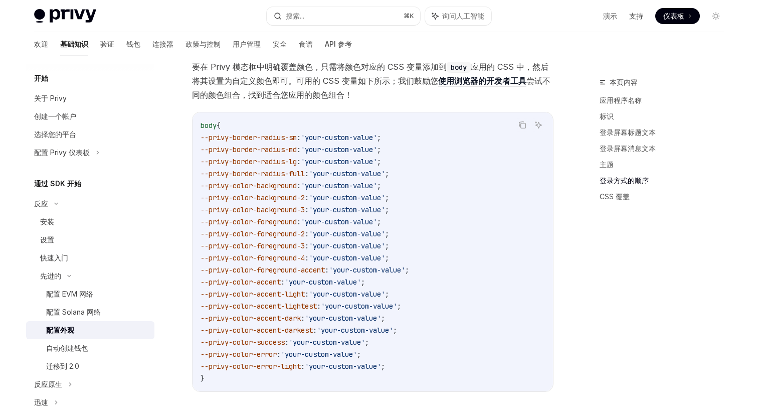
scroll to position [2293, 0]
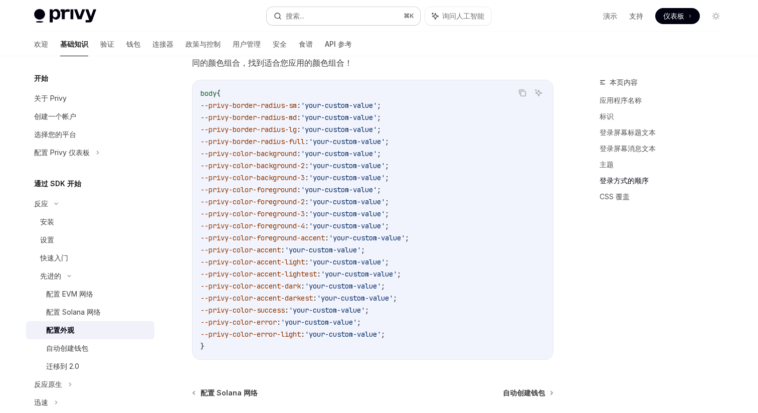
click at [312, 18] on button "搜索... ⌘ K" at bounding box center [343, 16] width 153 height 18
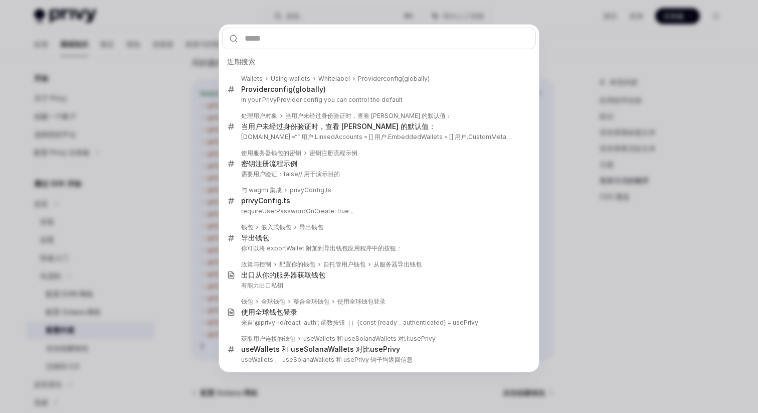
click at [180, 120] on div "近期搜索 Wallets Using wallets Whitelabel Provider config (globally) Provider confi…" at bounding box center [379, 206] width 758 height 413
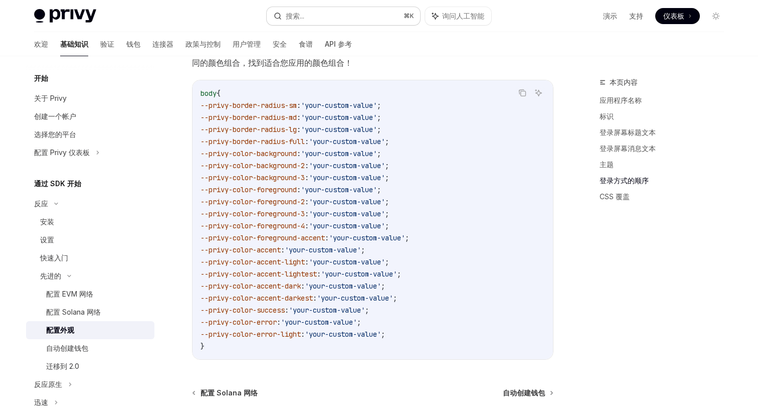
click at [301, 14] on font "搜索..." at bounding box center [295, 16] width 19 height 9
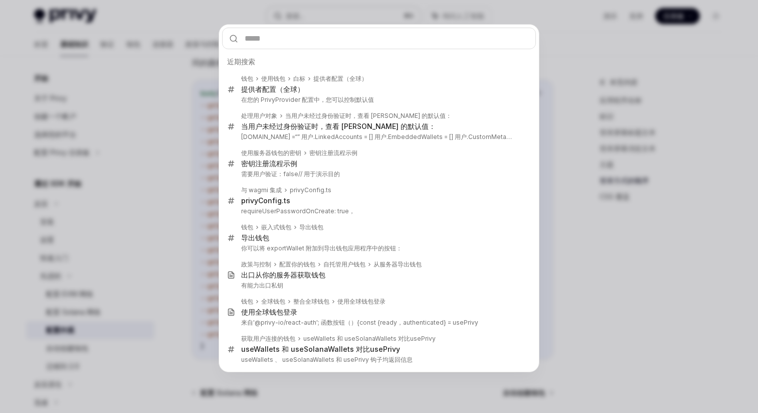
type input "**********"
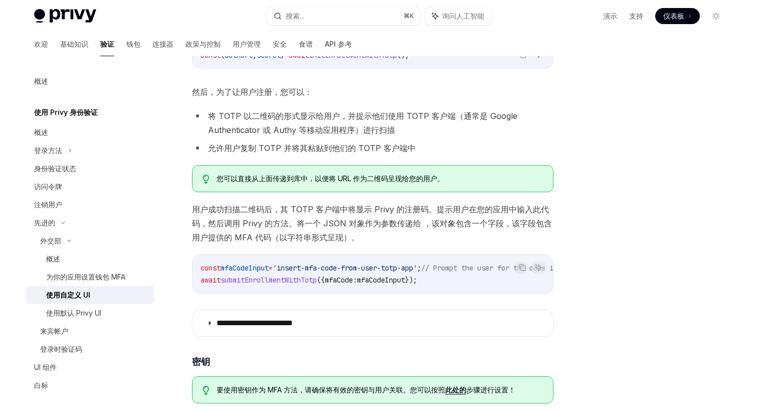
scroll to position [1348, 0]
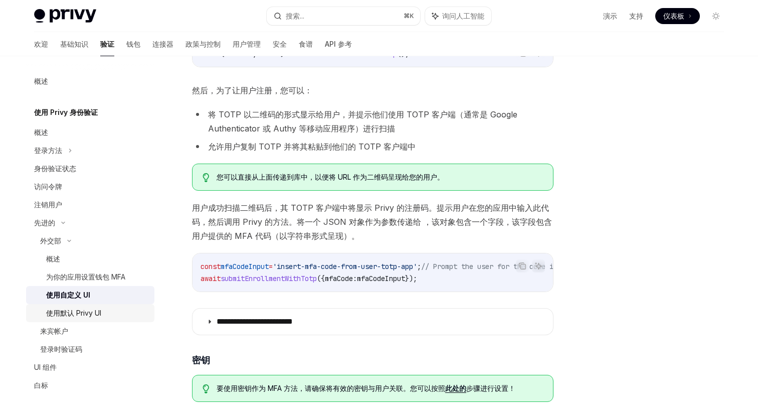
click at [101, 308] on div "使用默认 Privy UI" at bounding box center [73, 313] width 55 height 12
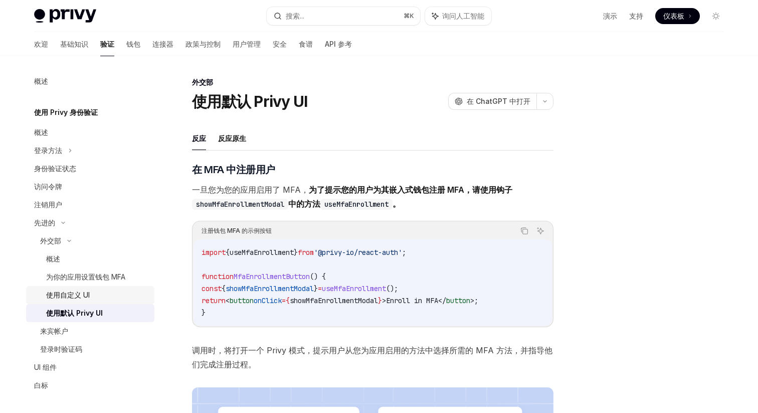
click at [82, 296] on font "使用自定义 UI" at bounding box center [68, 294] width 44 height 9
type textarea "*"
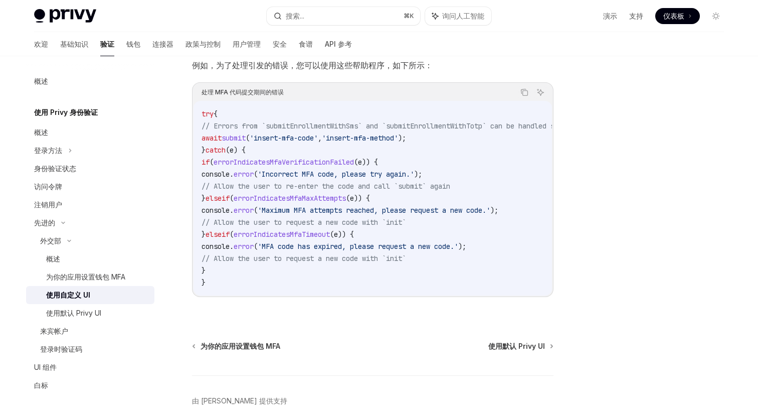
scroll to position [4057, 0]
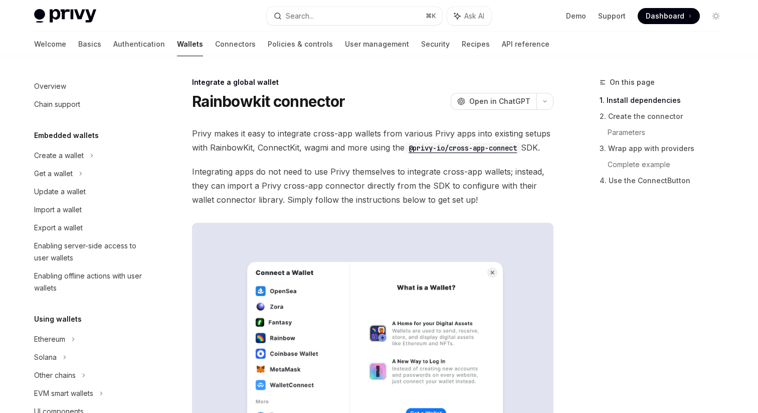
scroll to position [434, 0]
